Goal: Entertainment & Leisure: Consume media (video, audio)

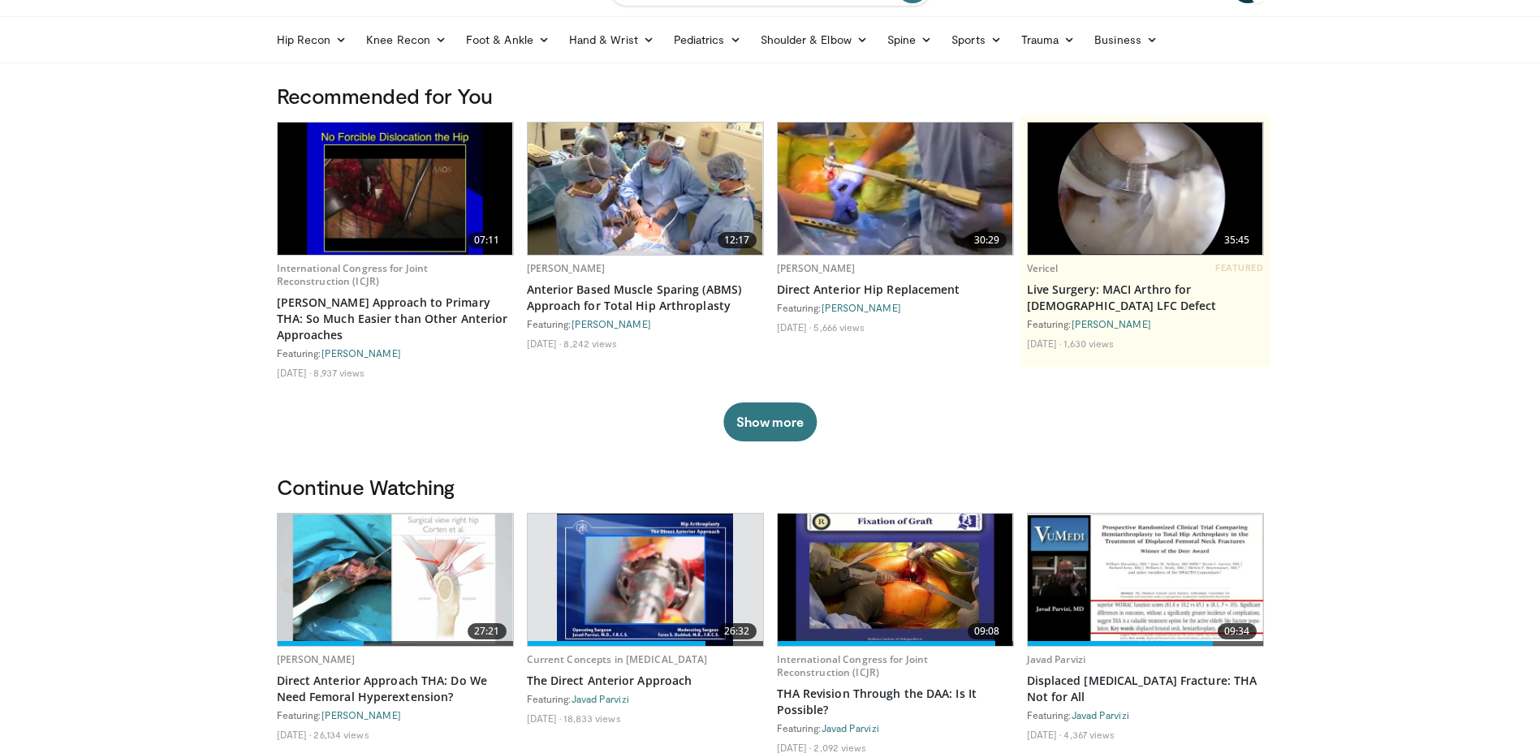
scroll to position [162, 0]
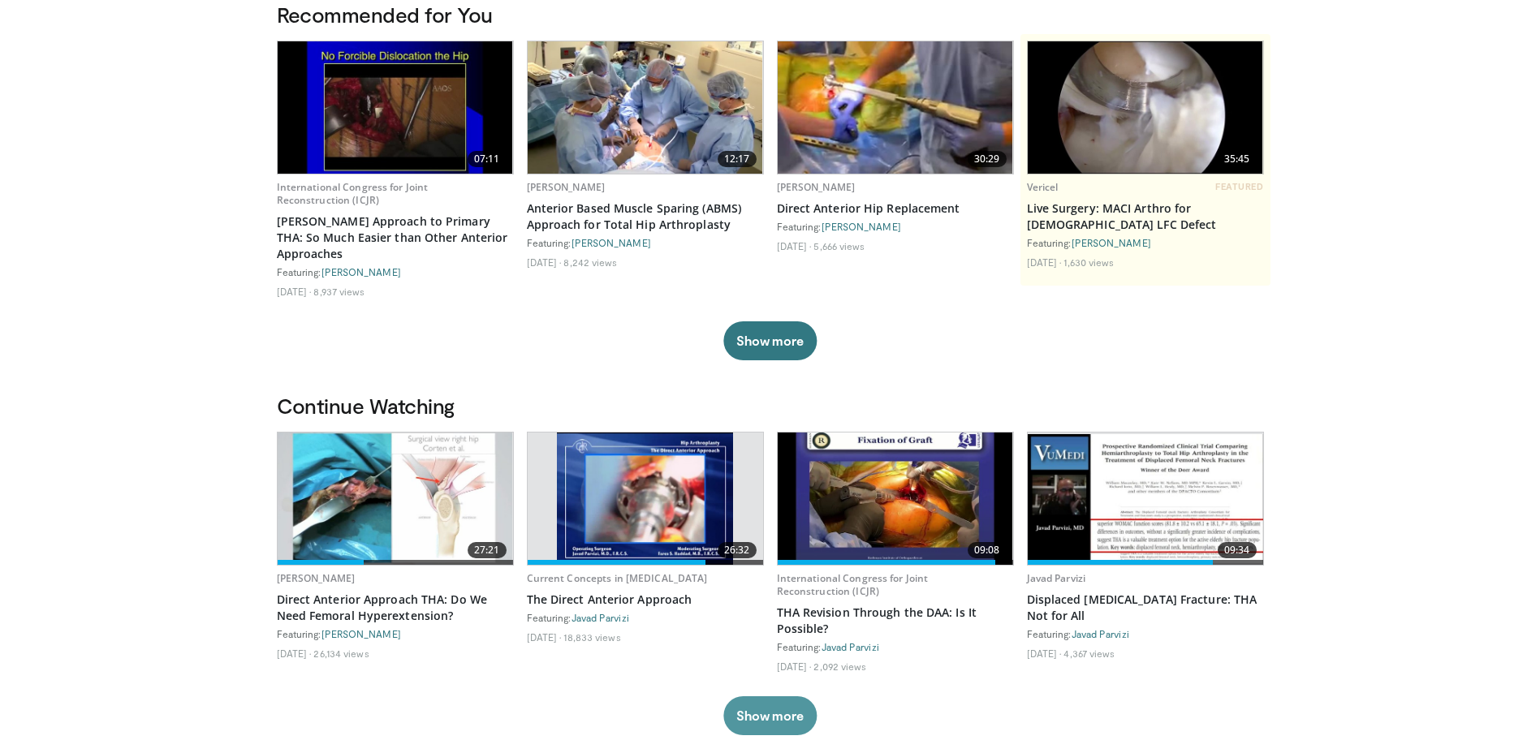
click at [773, 706] on button "Show more" at bounding box center [769, 715] width 93 height 39
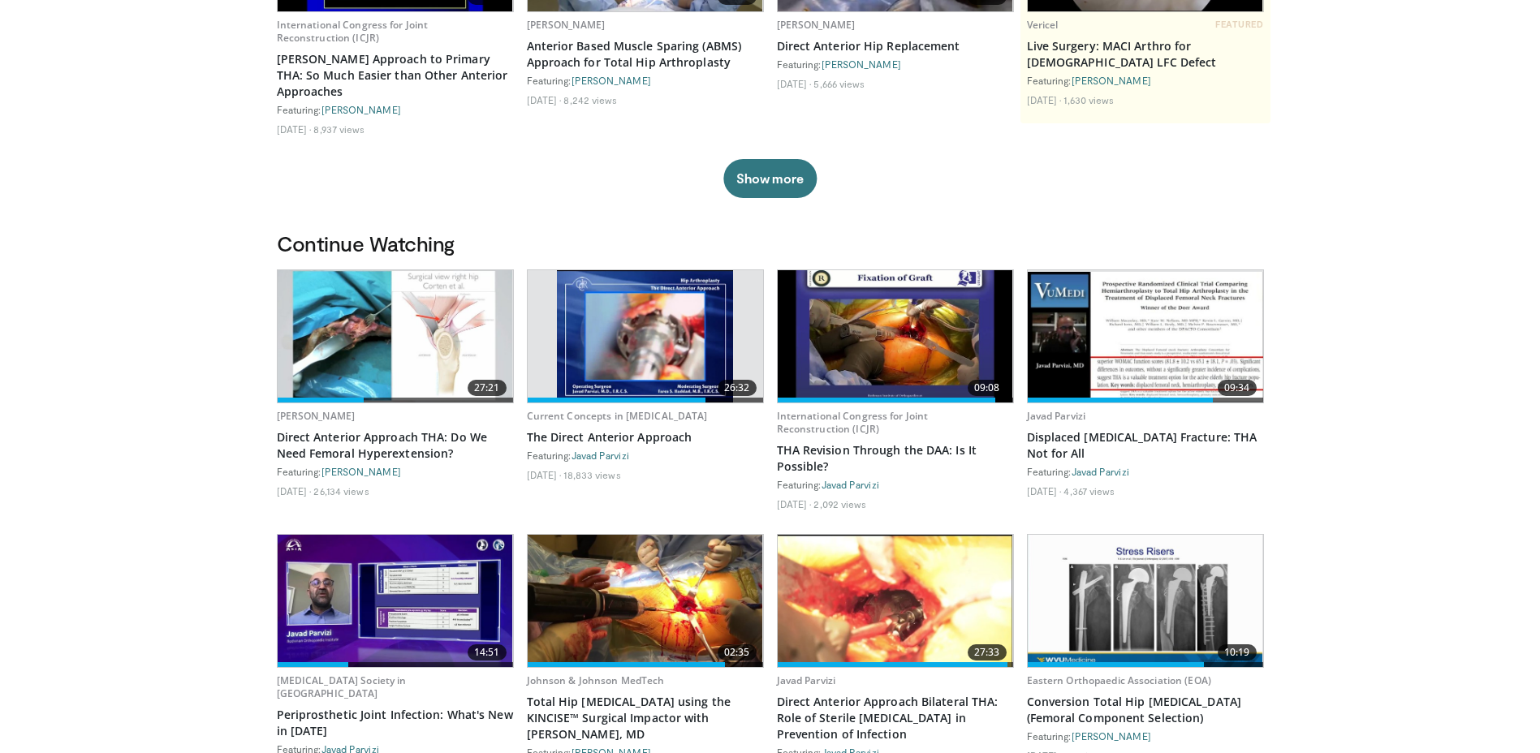
scroll to position [406, 0]
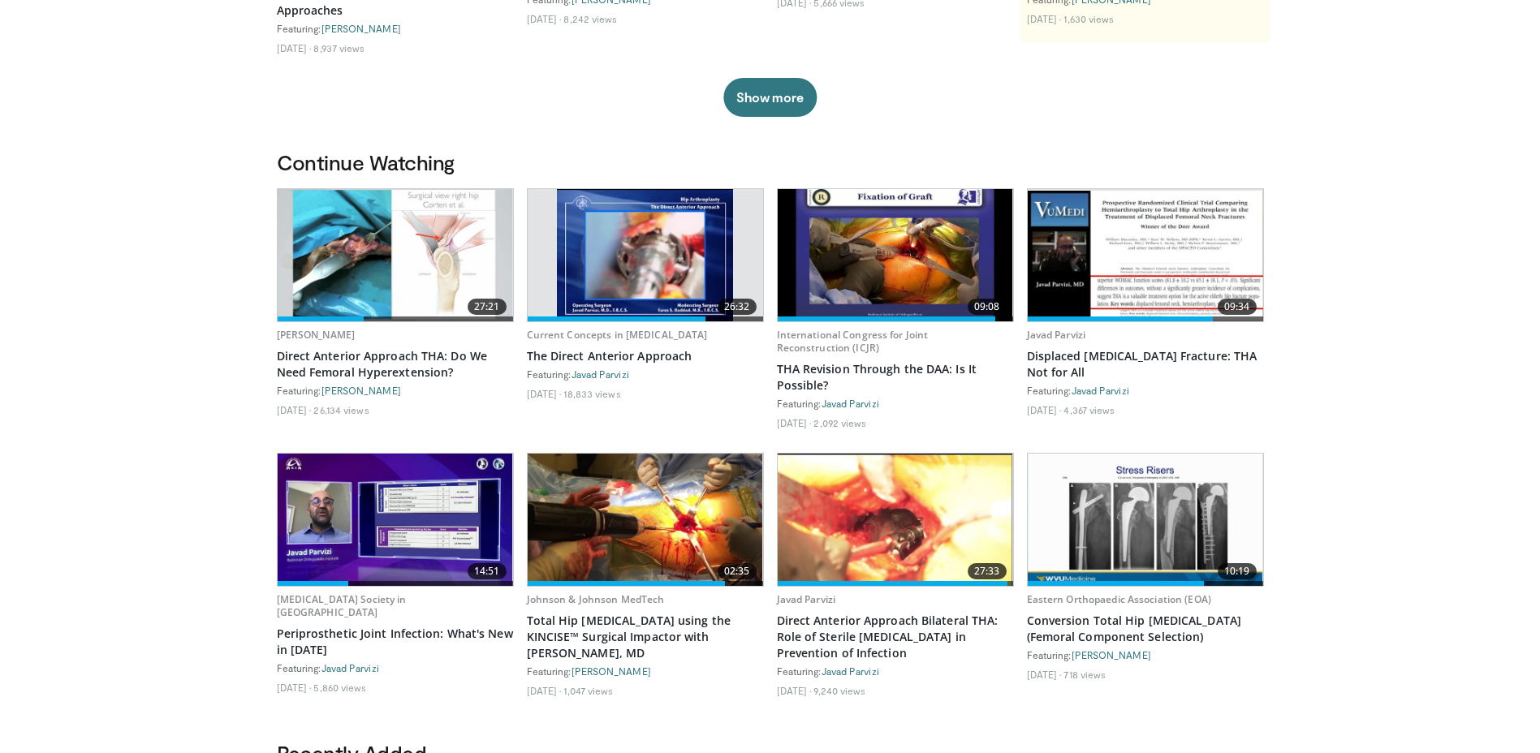
click at [644, 249] on img at bounding box center [645, 255] width 177 height 132
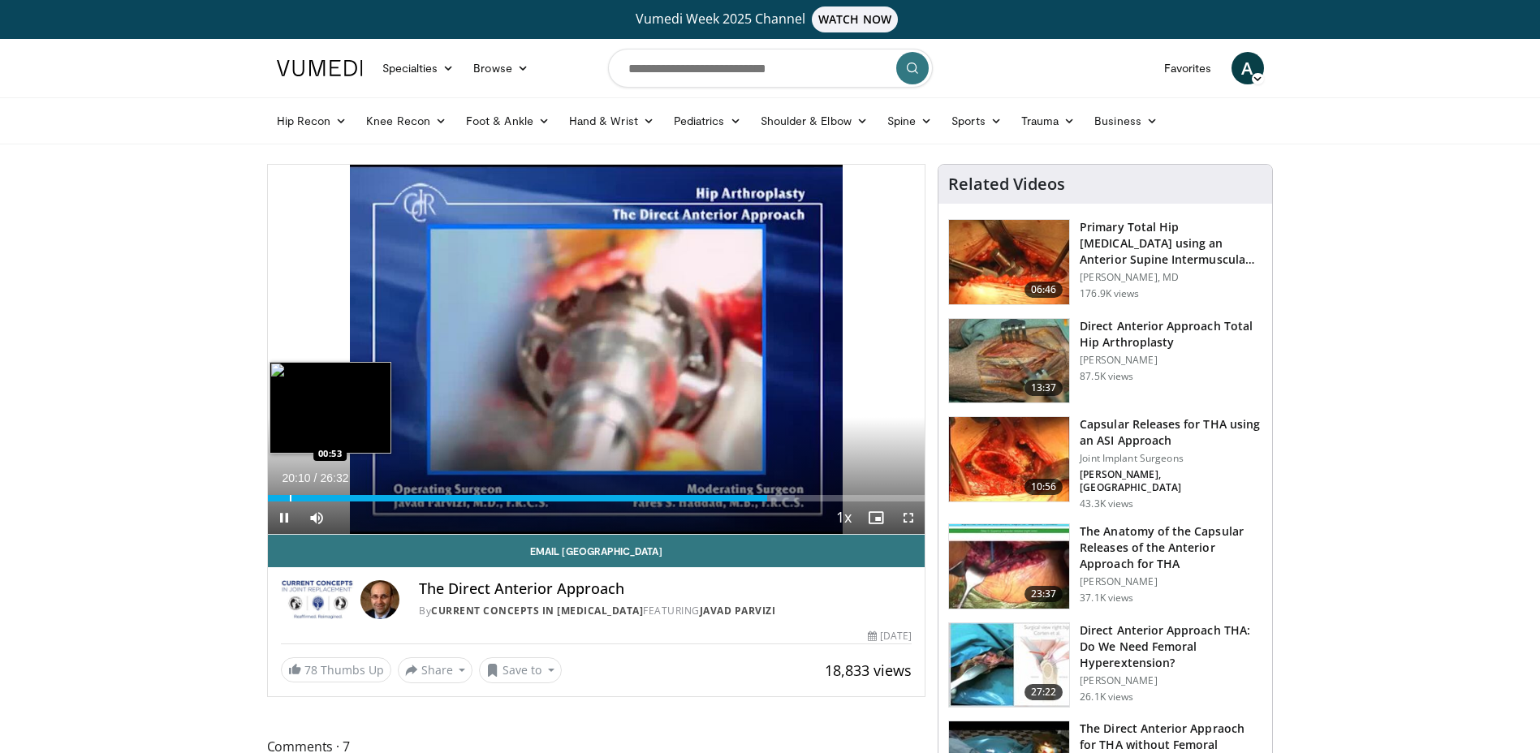
click at [287, 486] on div "Loaded : 80.23% 20:10 00:53" at bounding box center [596, 493] width 657 height 15
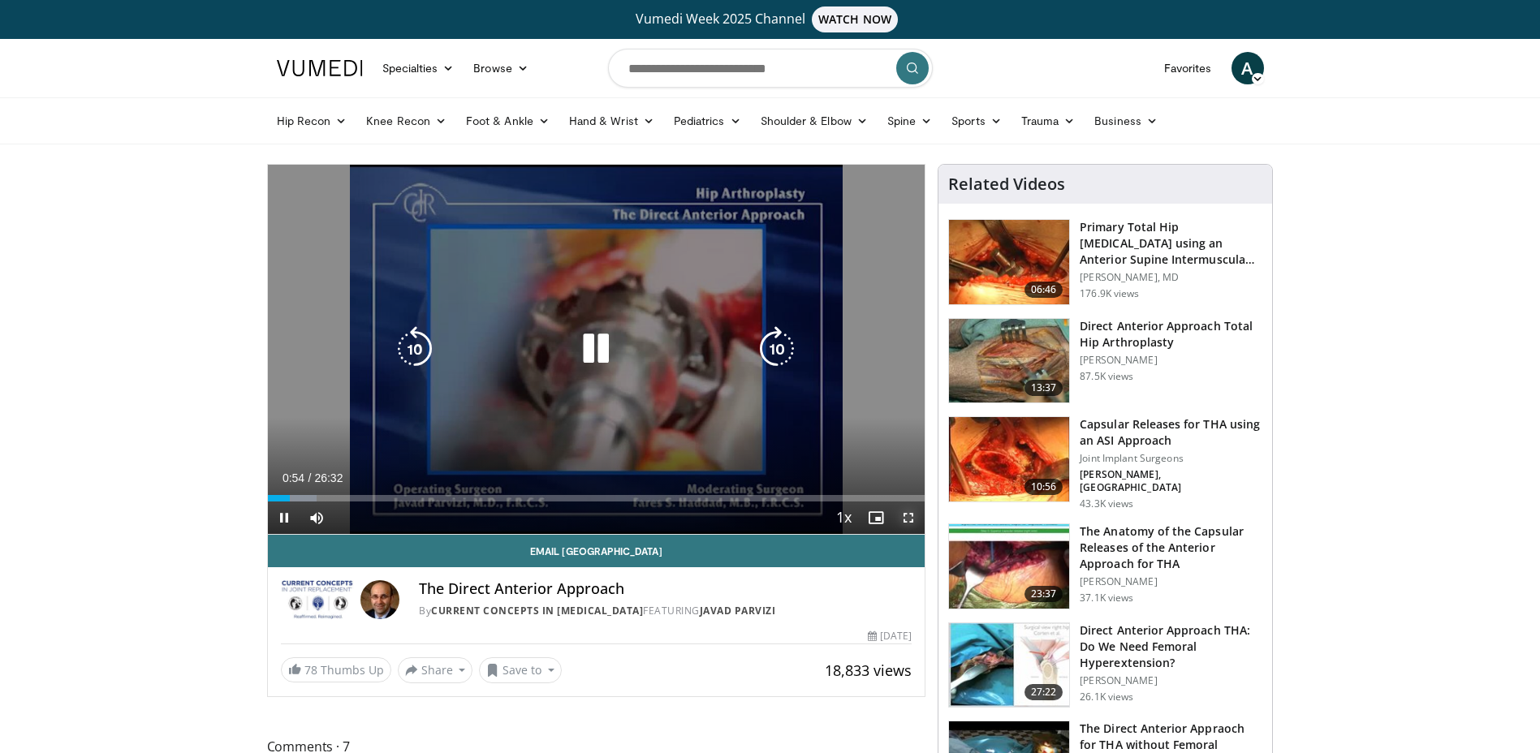
drag, startPoint x: 905, startPoint y: 518, endPoint x: 898, endPoint y: 628, distance: 110.6
click at [905, 518] on span "Video Player" at bounding box center [908, 518] width 32 height 32
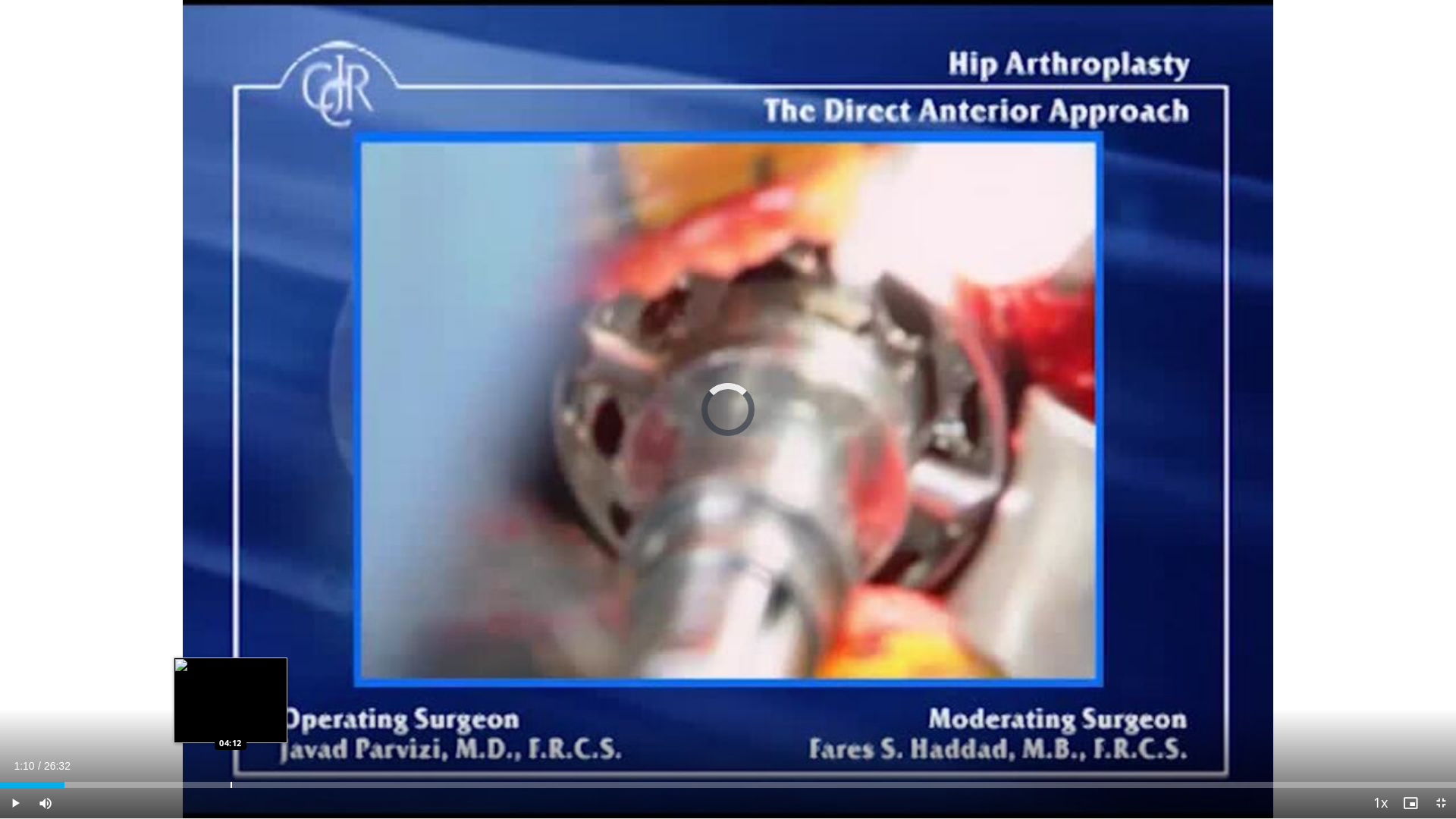
drag, startPoint x: 70, startPoint y: 782, endPoint x: 232, endPoint y: 782, distance: 162.0
click at [232, 703] on div "Loaded : 0.00% 04:04 04:12" at bounding box center [728, 781] width 1456 height 14
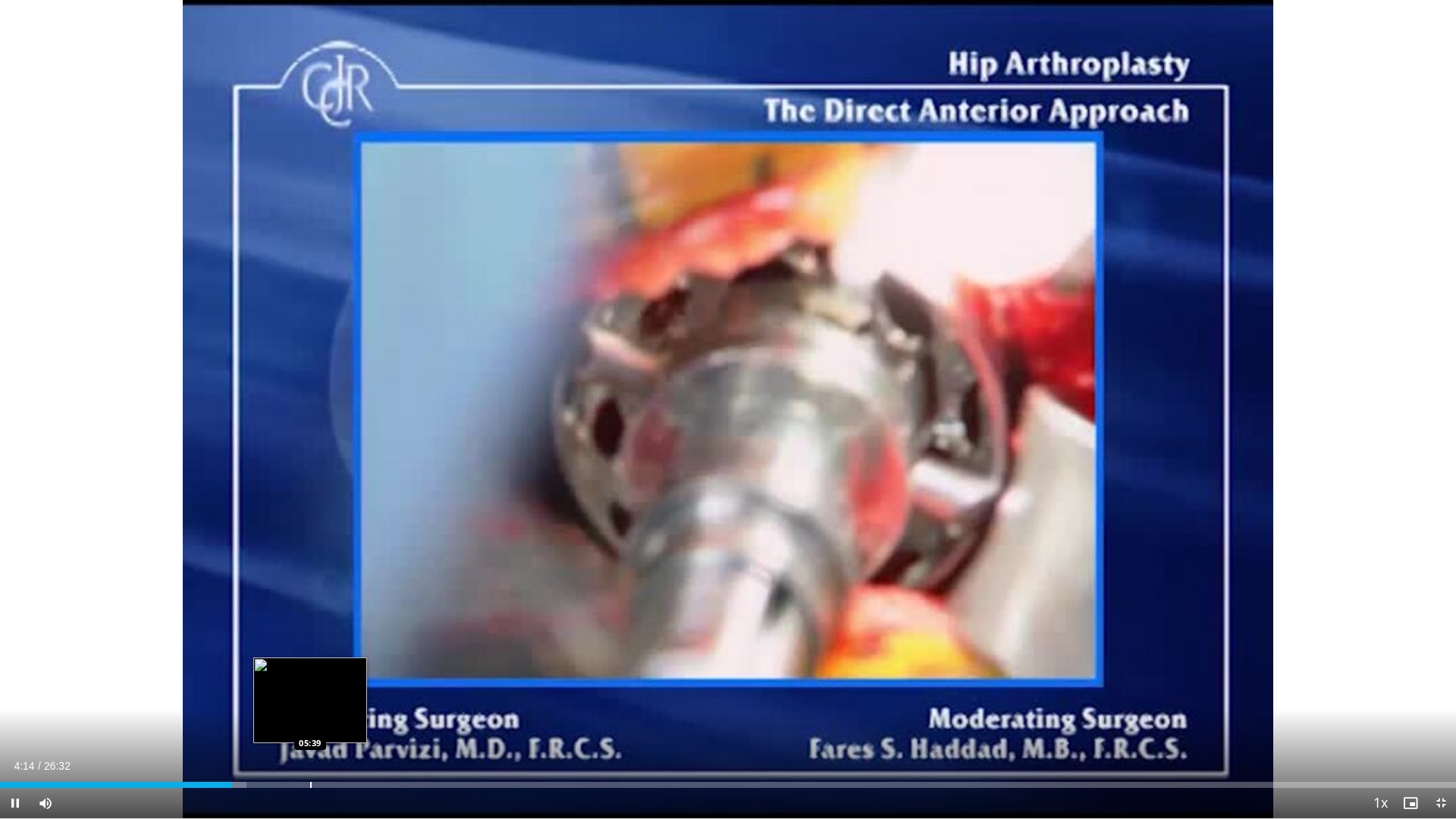
click at [310, 703] on div "Loaded : 16.95% 04:14 05:39" at bounding box center [728, 781] width 1456 height 14
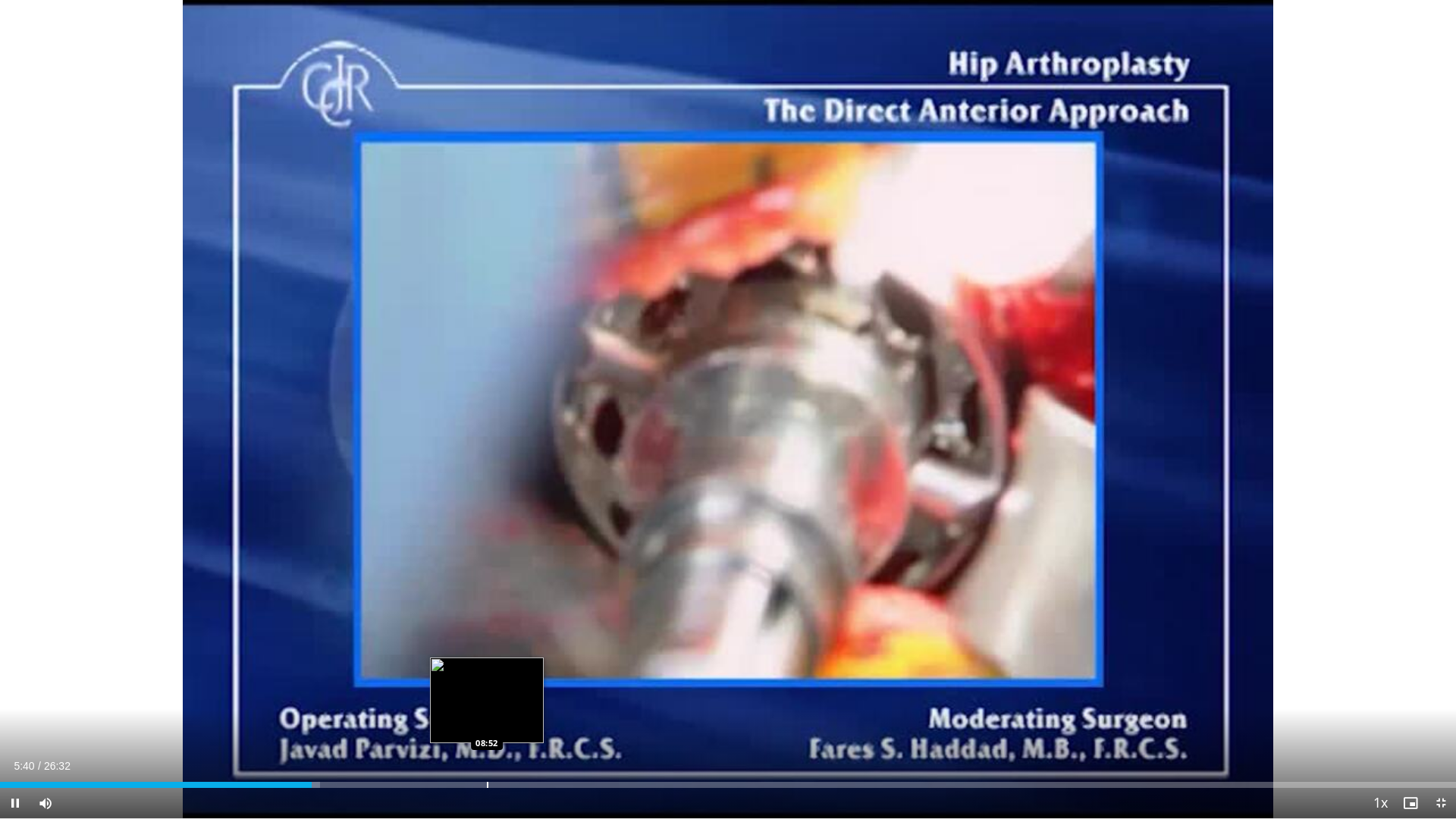
click at [487, 703] on div "Loaded : 21.97% 05:40 08:52" at bounding box center [728, 781] width 1456 height 14
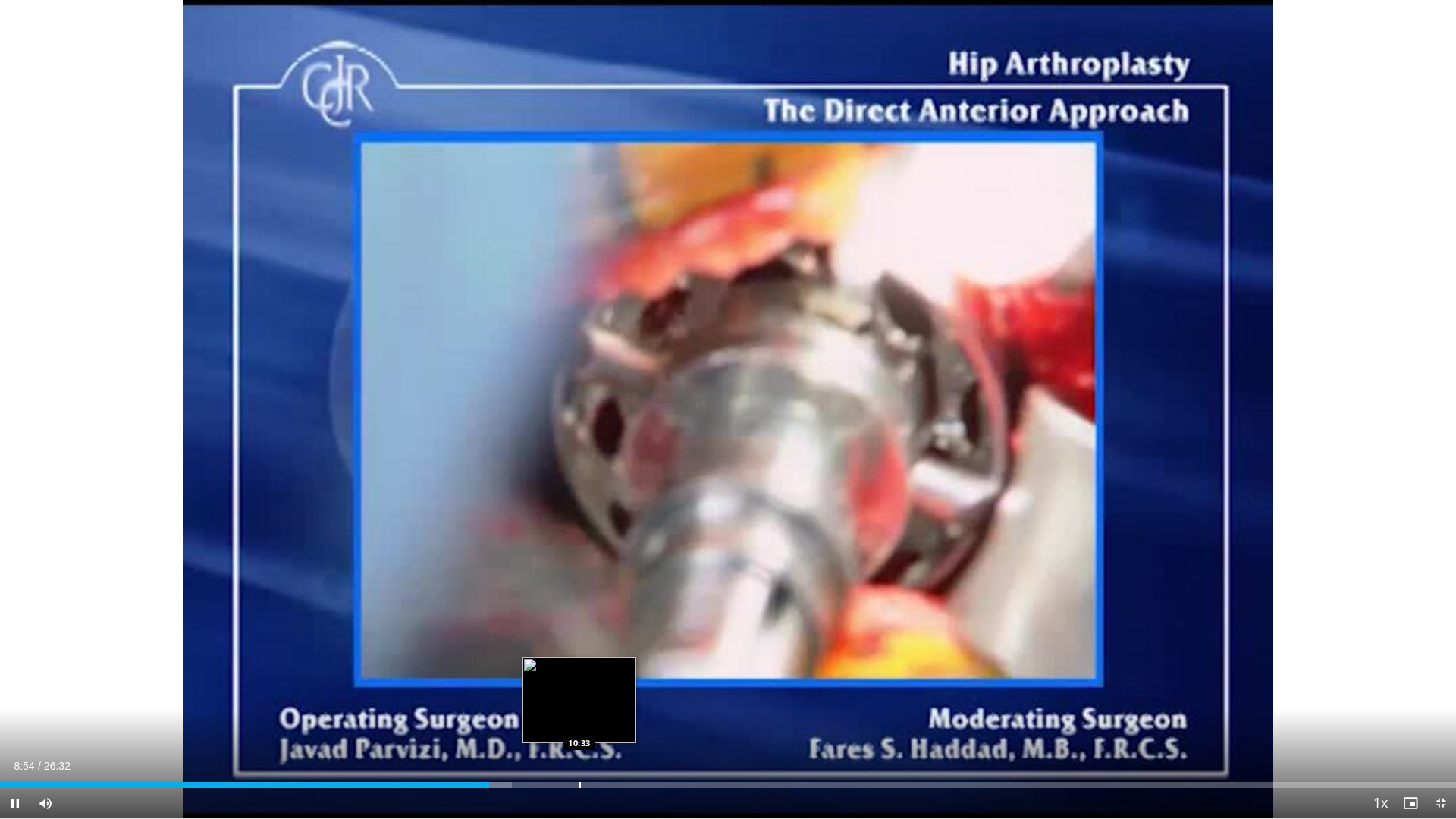
click at [579, 703] on div "Loaded : 35.16% 08:54 10:33" at bounding box center [728, 781] width 1456 height 14
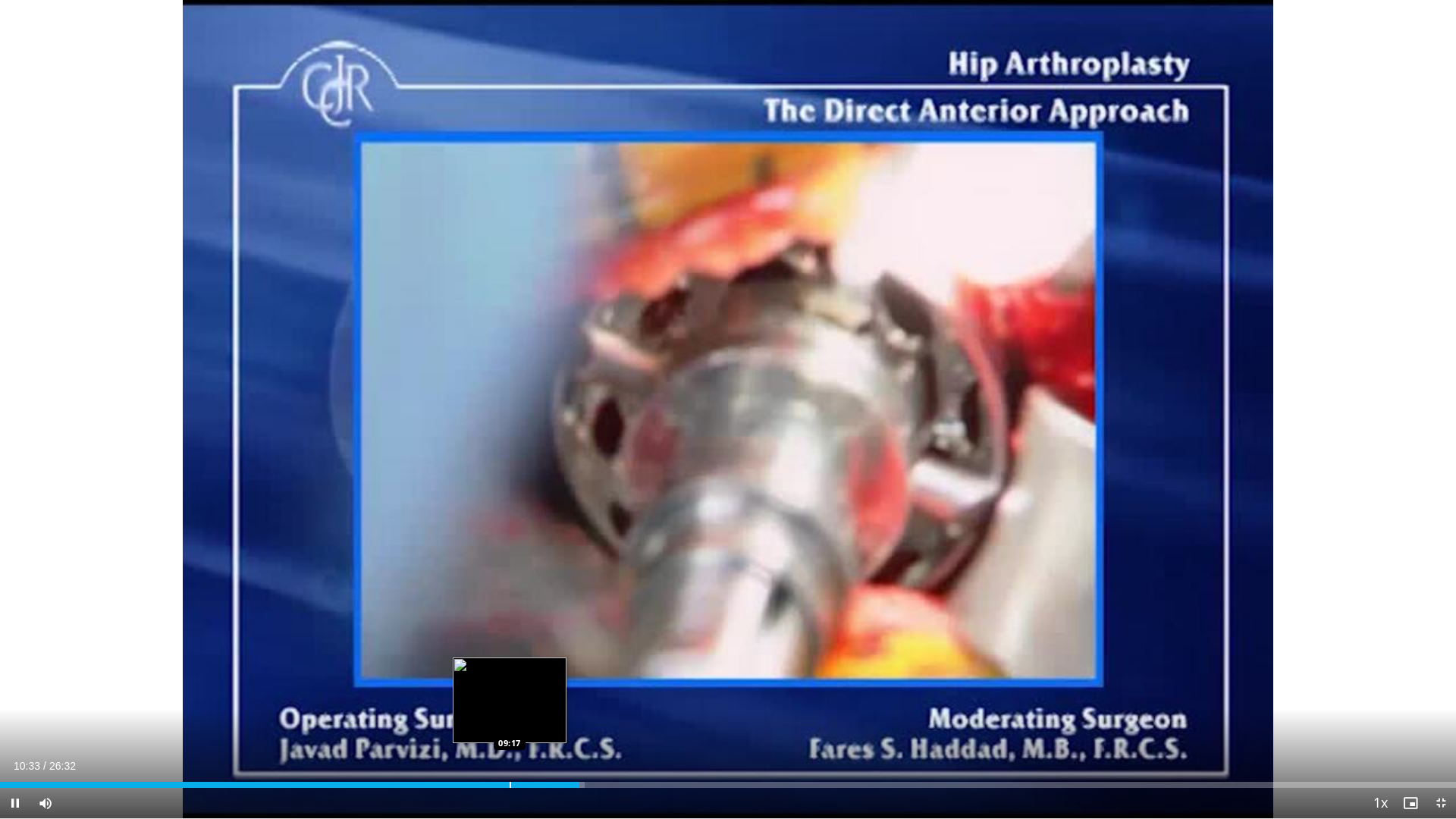
click at [509, 703] on div "Progress Bar" at bounding box center [510, 785] width 2 height 6
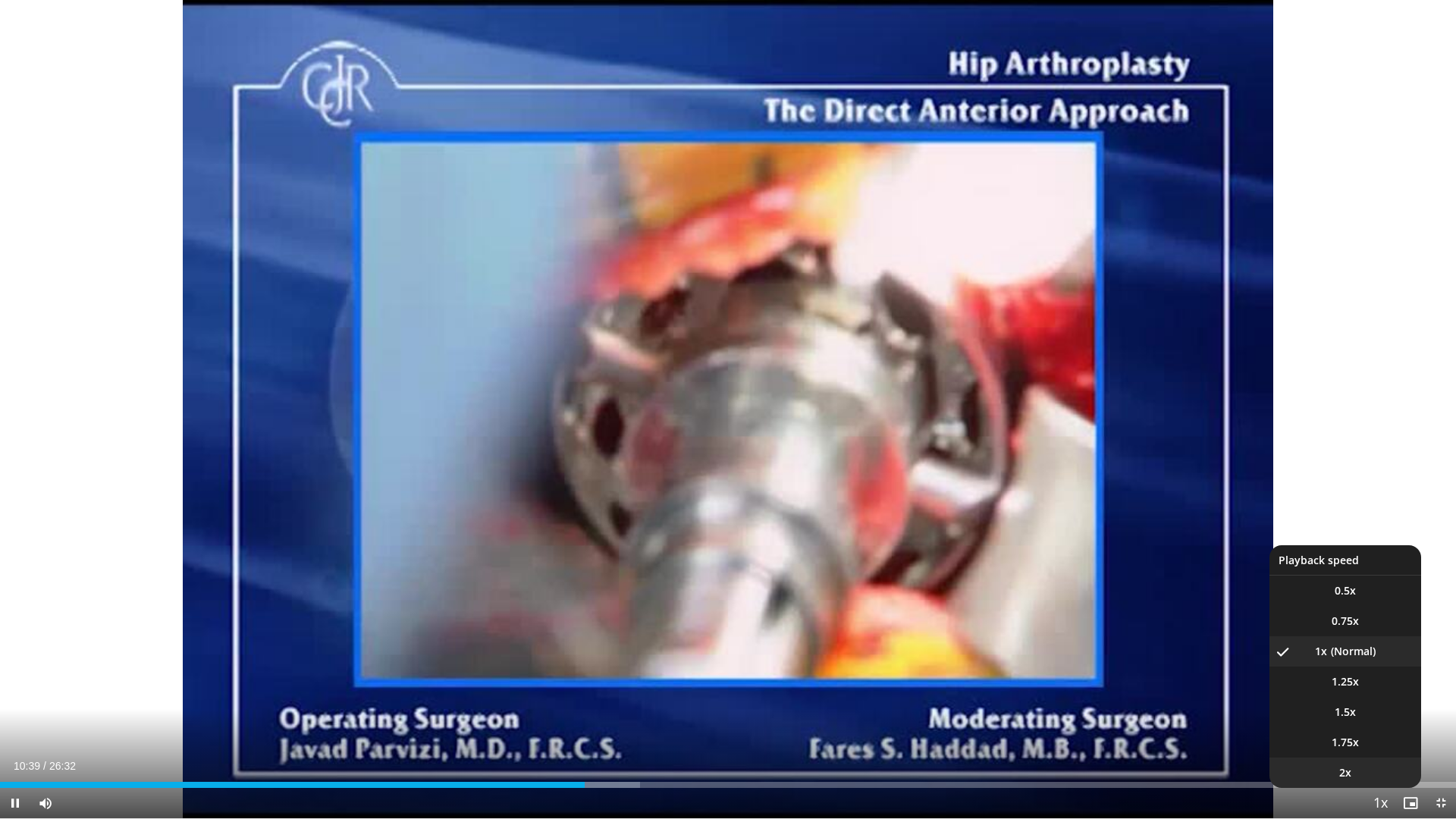
click at [1357, 703] on li "2x" at bounding box center [1346, 773] width 151 height 30
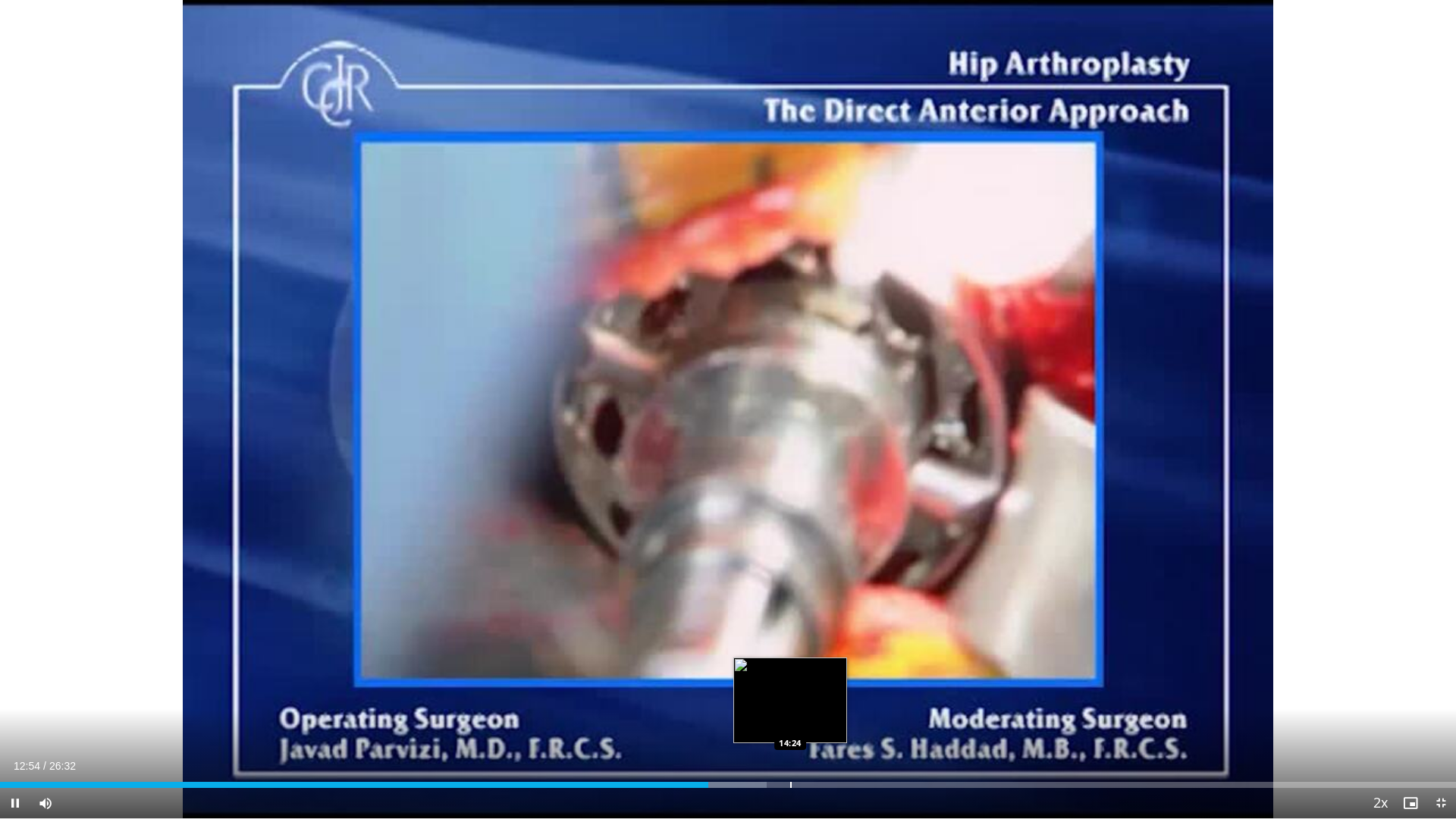
click at [791, 703] on div "Loaded : 52.65% 12:55 14:24" at bounding box center [728, 781] width 1456 height 14
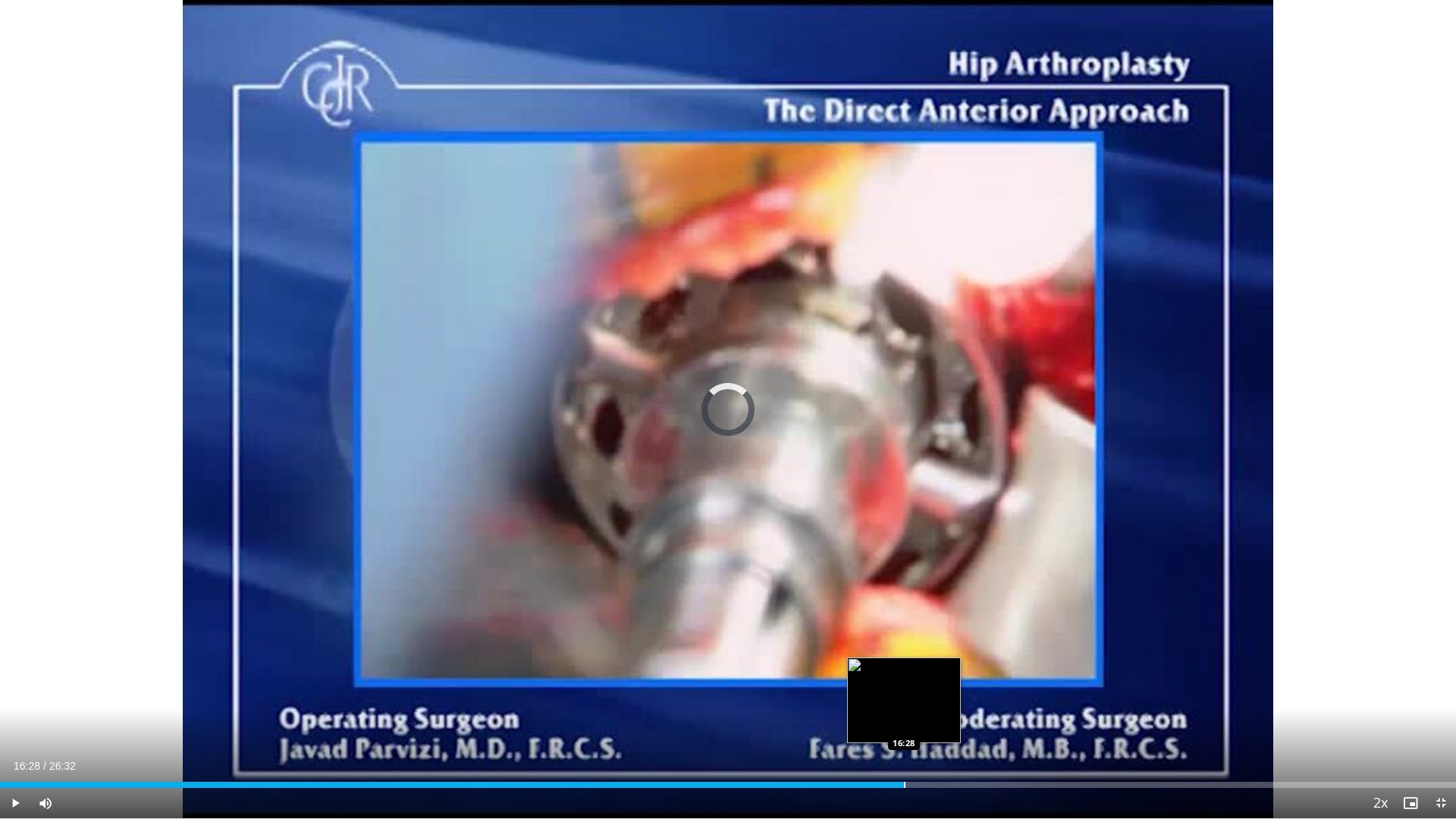
click at [904, 703] on div "Progress Bar" at bounding box center [905, 785] width 2 height 6
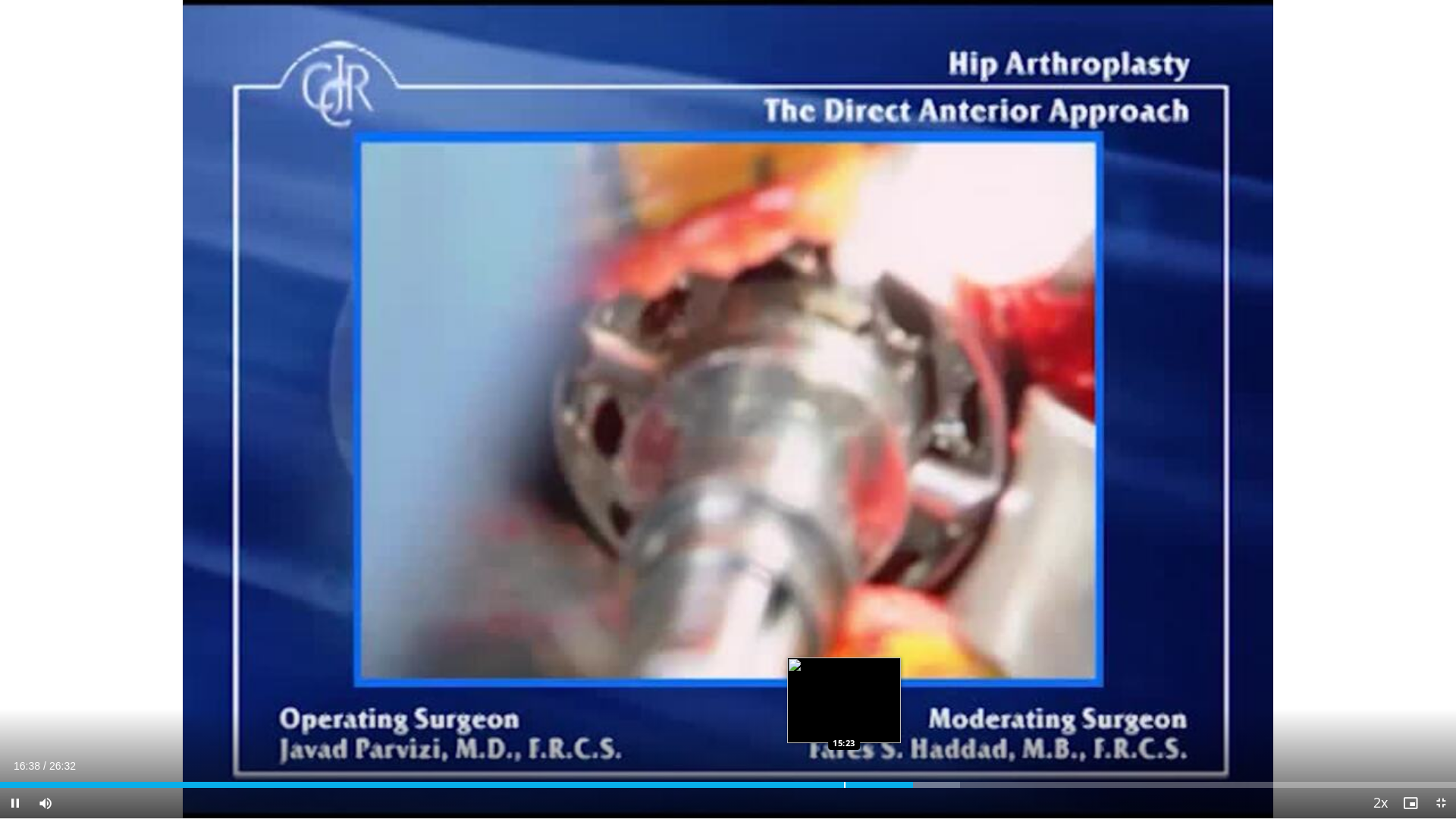
click at [843, 703] on div "Loaded : 65.92% 16:38 15:23" at bounding box center [728, 781] width 1456 height 14
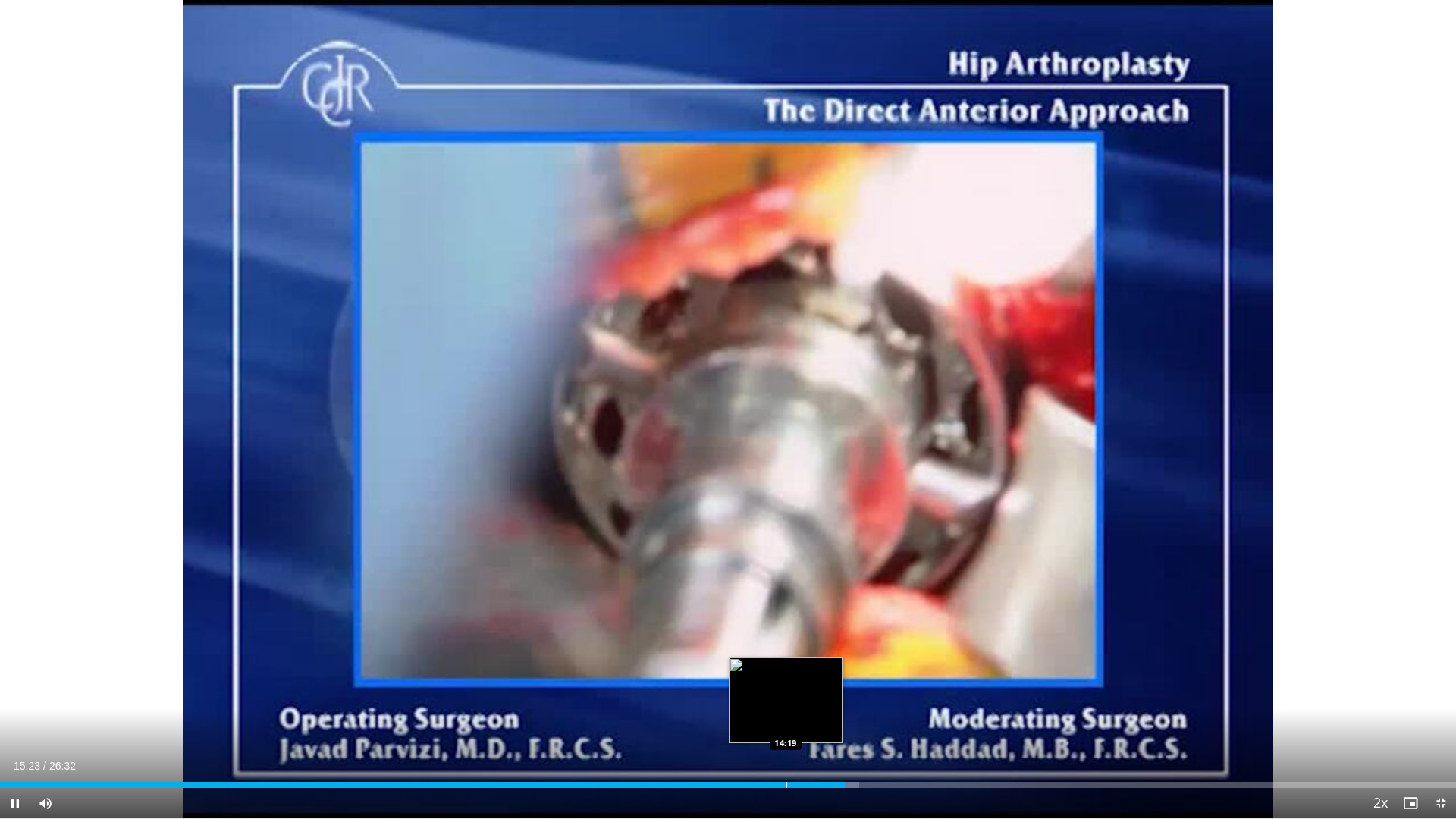
click at [784, 703] on div "Loaded : 59.02% 15:24 14:19" at bounding box center [728, 785] width 1456 height 6
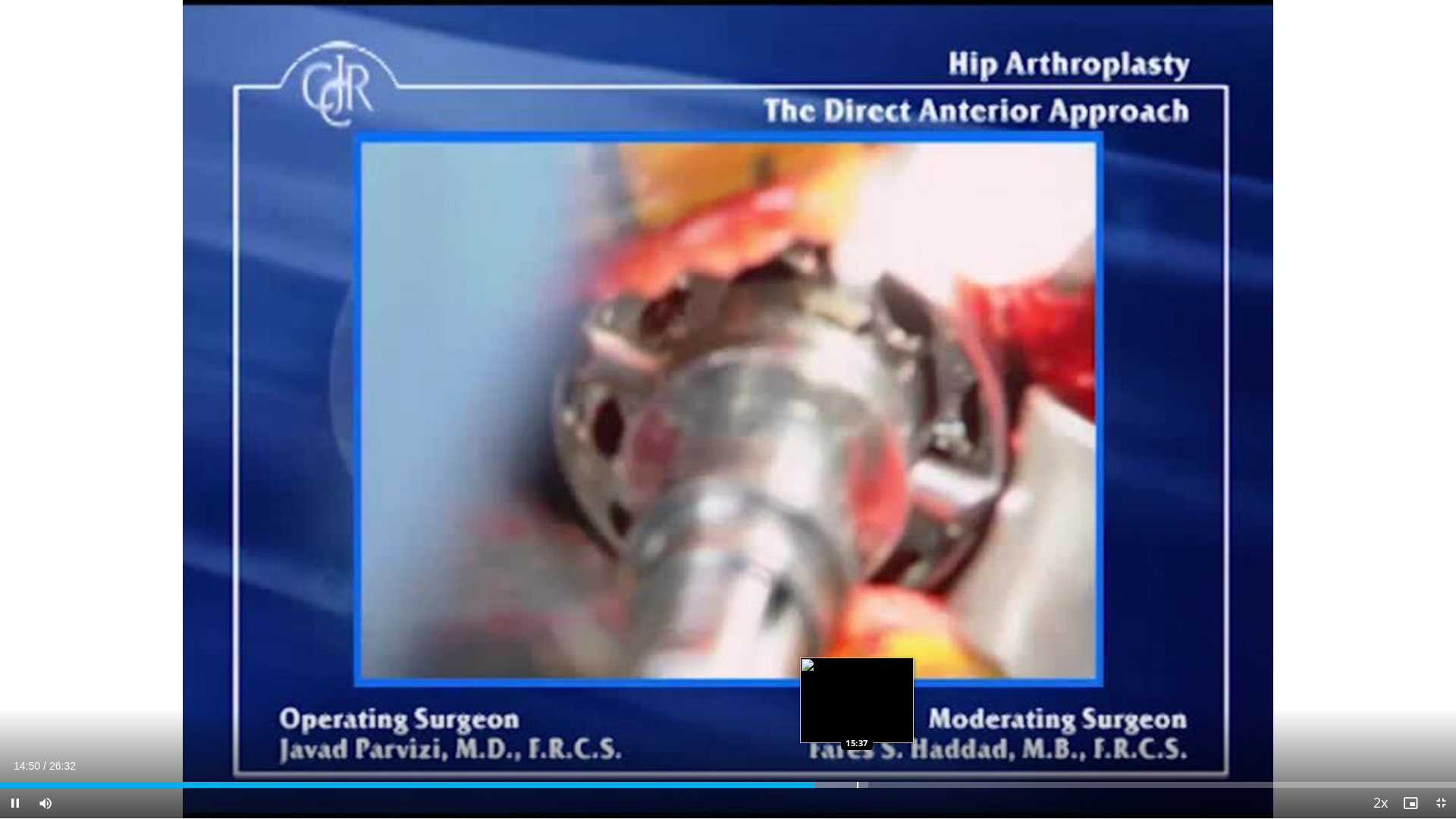
click at [859, 703] on div "Progress Bar" at bounding box center [858, 785] width 2 height 6
click at [891, 703] on div "Loaded : 60.27% 15:43 16:13" at bounding box center [728, 781] width 1456 height 14
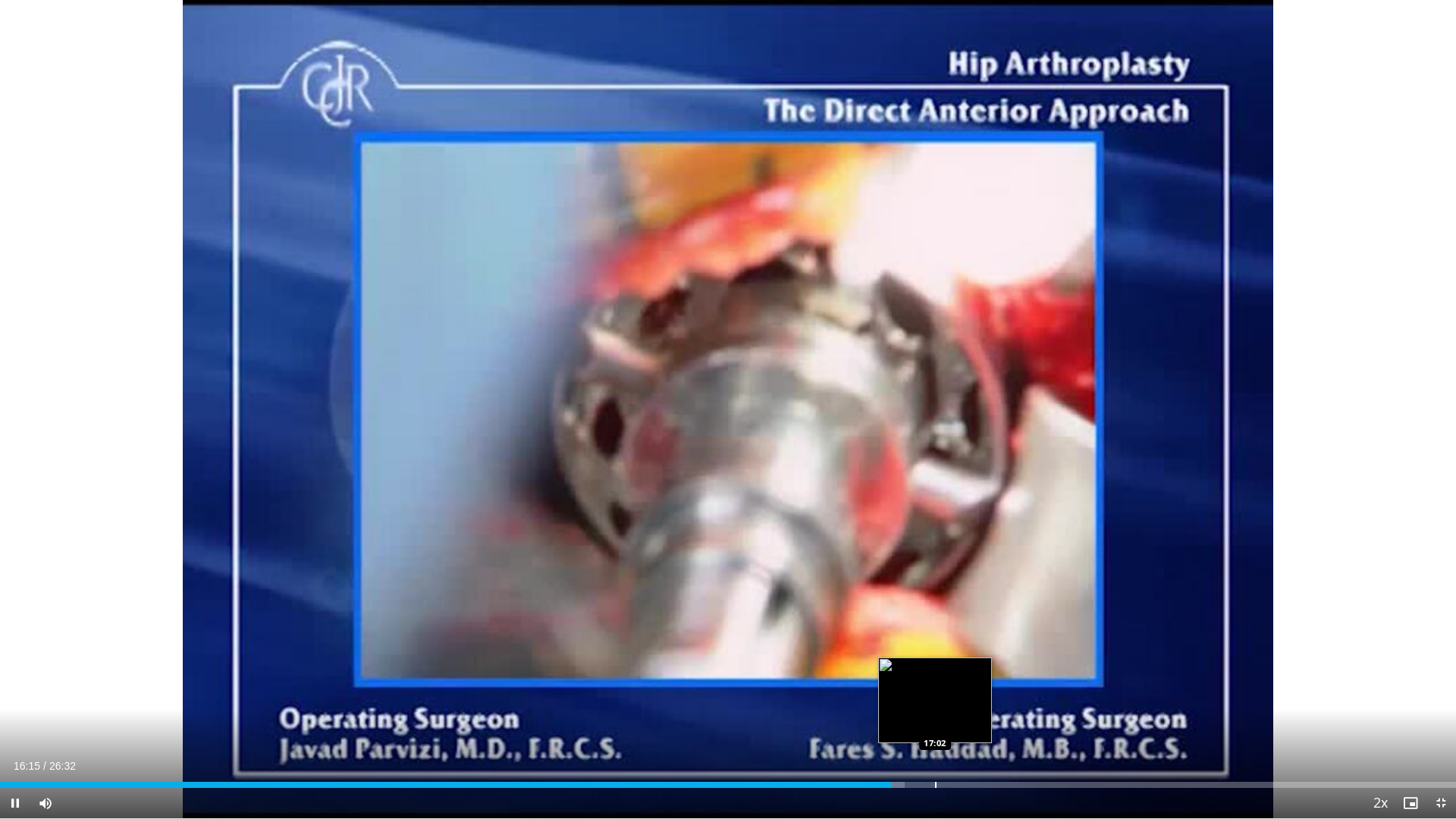
click at [935, 703] on div "Progress Bar" at bounding box center [936, 785] width 2 height 6
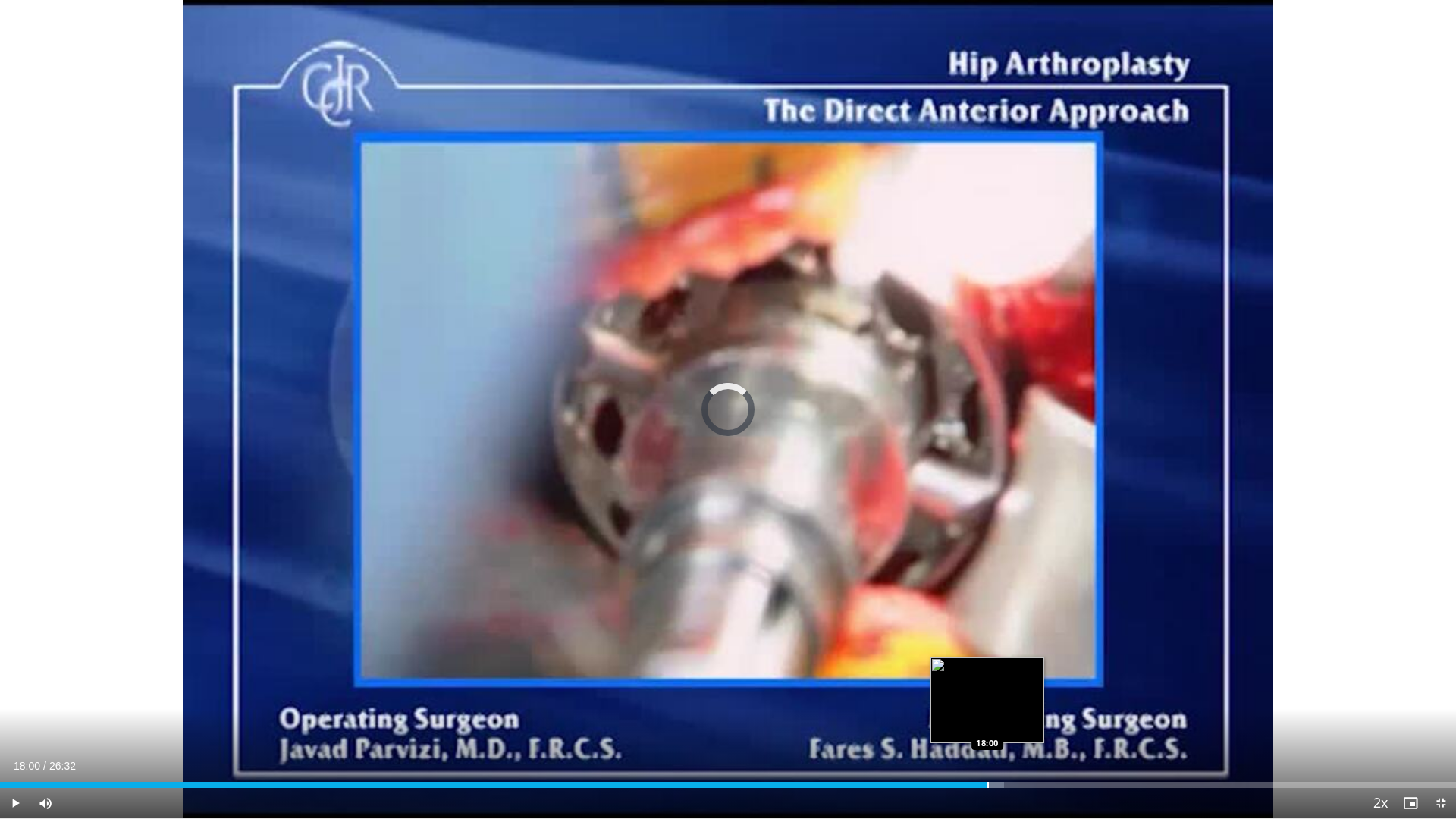
click at [988, 703] on div "Progress Bar" at bounding box center [989, 785] width 2 height 6
click at [988, 703] on div "Loaded : 73.34% 18:24 18:03" at bounding box center [728, 785] width 1456 height 6
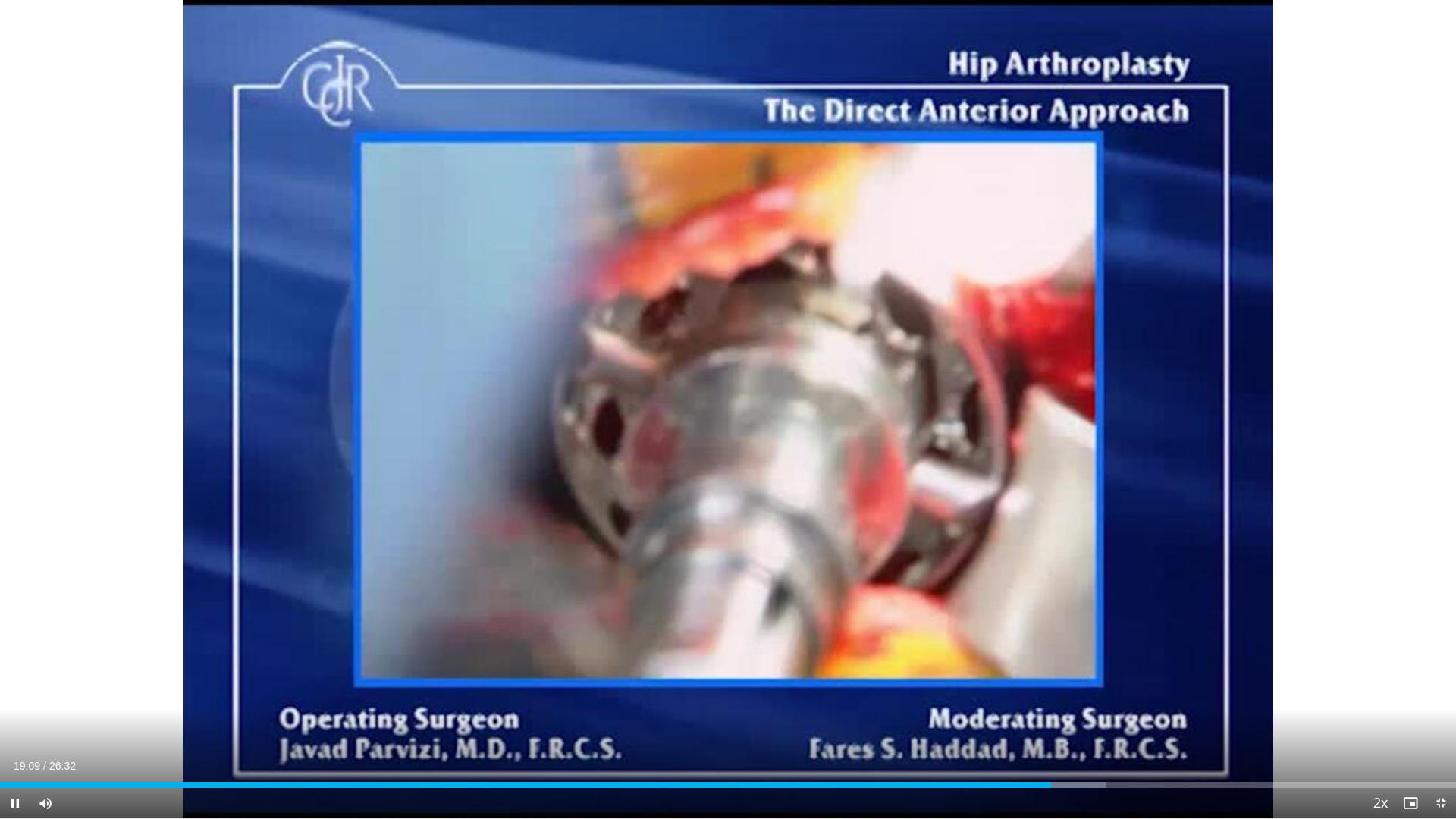
click at [1078, 703] on div "Current Time 19:09 / Duration 26:32 Pause Skip Backward Skip Forward Mute Loade…" at bounding box center [728, 803] width 1456 height 30
click at [1096, 703] on div "Loaded : 76.47% 19:12 19:59" at bounding box center [728, 781] width 1456 height 14
click at [1121, 703] on div "Loaded : 76.47% 19:59 20:26" at bounding box center [728, 781] width 1456 height 14
click at [1094, 703] on div "Progress Bar" at bounding box center [1095, 785] width 2 height 6
click at [1438, 703] on span "Video Player" at bounding box center [1441, 803] width 30 height 30
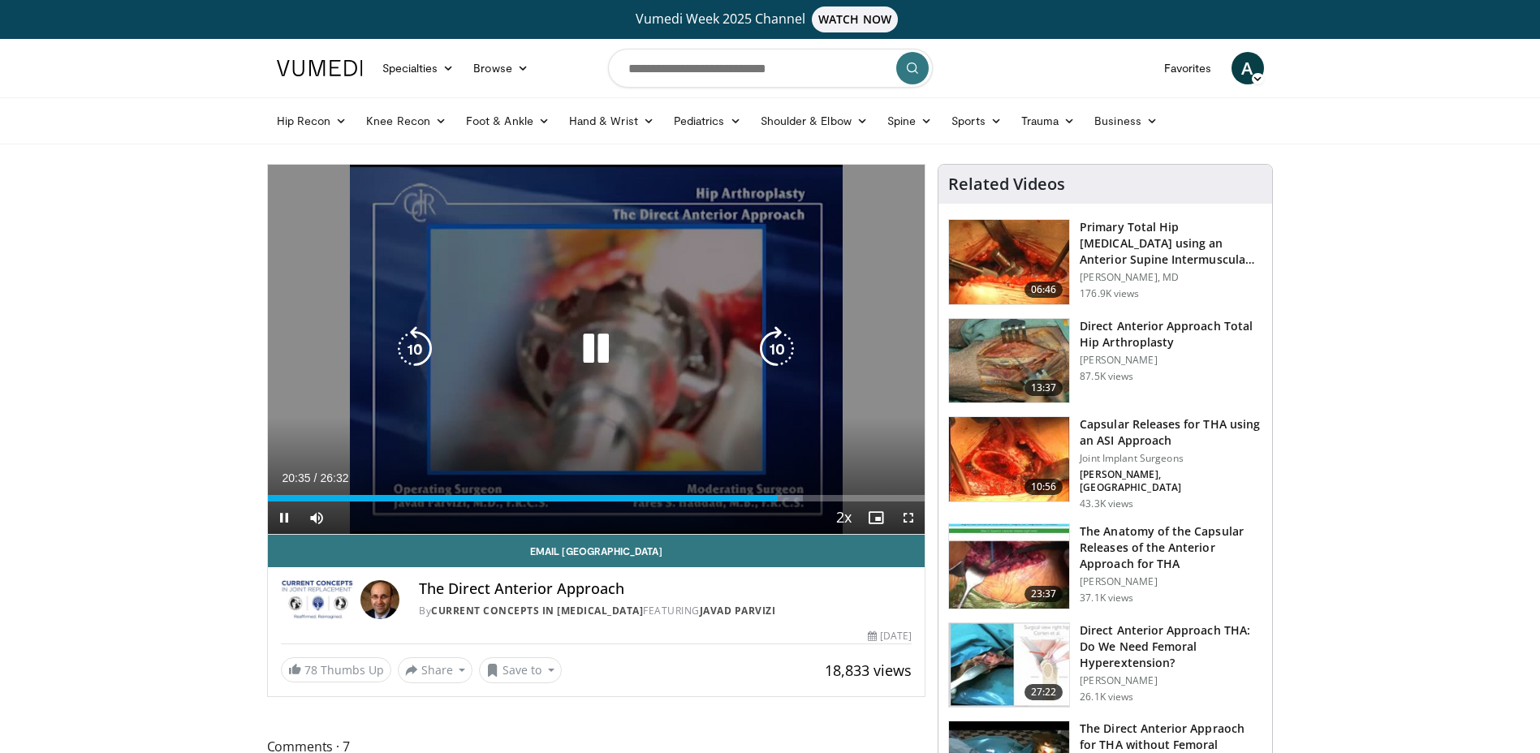
click at [632, 423] on div "10 seconds Tap to unmute" at bounding box center [596, 349] width 657 height 369
